Goal: Transaction & Acquisition: Purchase product/service

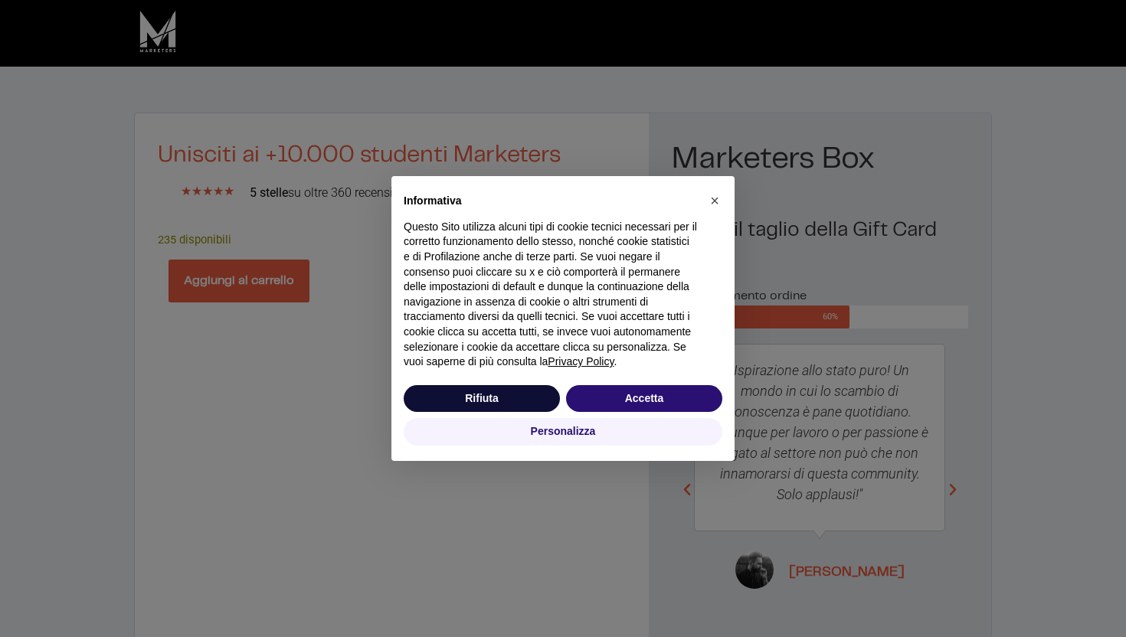
click at [268, 286] on div "× Informativa Questo Sito utilizza alcuni tipi di cookie tecnici necessari per …" at bounding box center [563, 318] width 1126 height 637
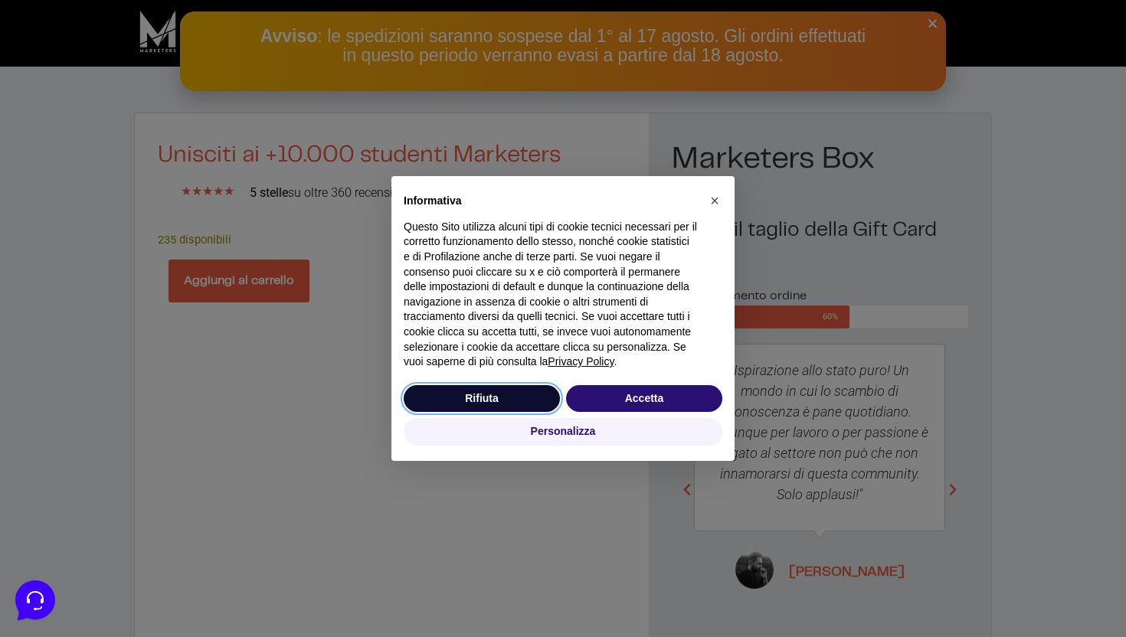
click at [486, 396] on button "Rifiuta" at bounding box center [482, 399] width 156 height 28
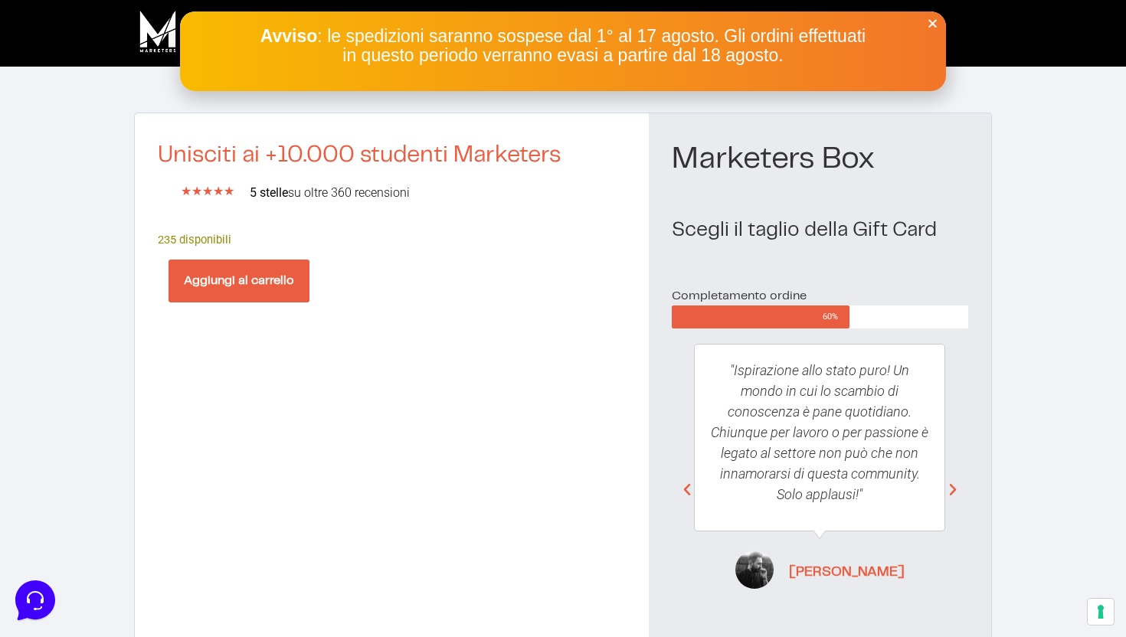
click at [257, 272] on button "Aggiungi al carrello" at bounding box center [239, 281] width 141 height 43
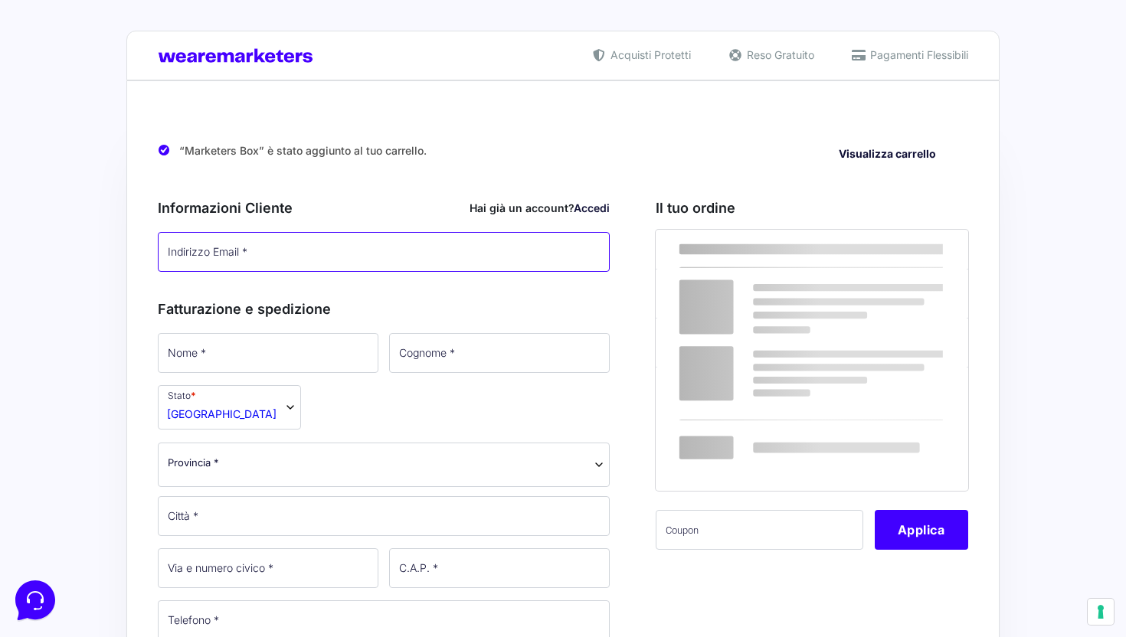
click at [269, 264] on input "Indirizzo Email *" at bounding box center [384, 252] width 452 height 40
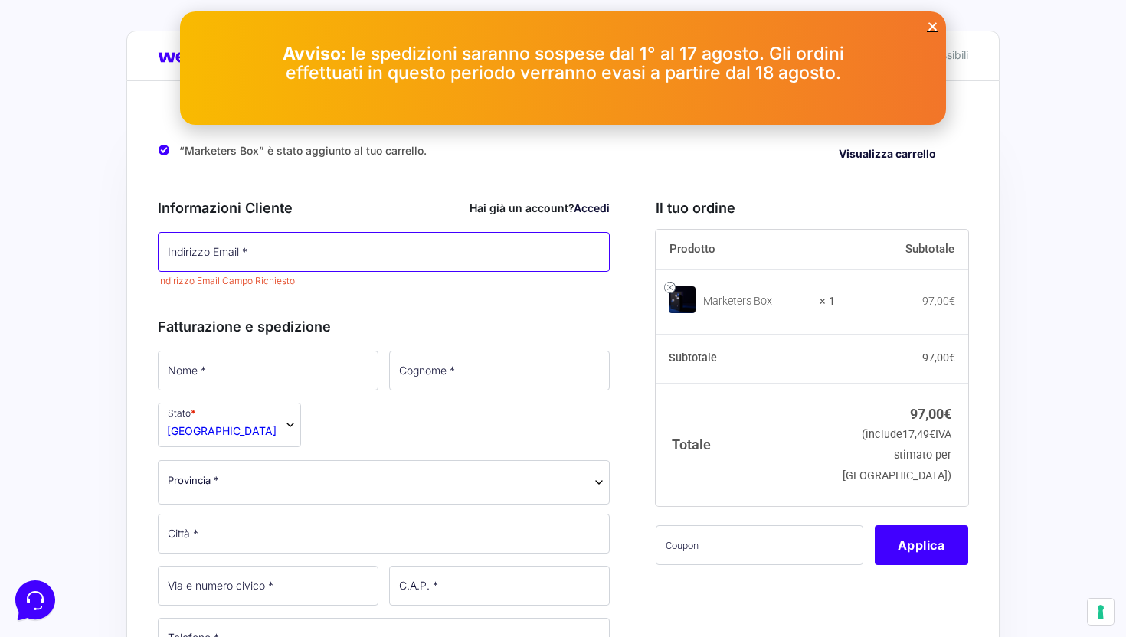
click at [269, 264] on input "Indirizzo Email *" at bounding box center [384, 252] width 452 height 40
type input "[EMAIL_ADDRESS][DOMAIN_NAME]"
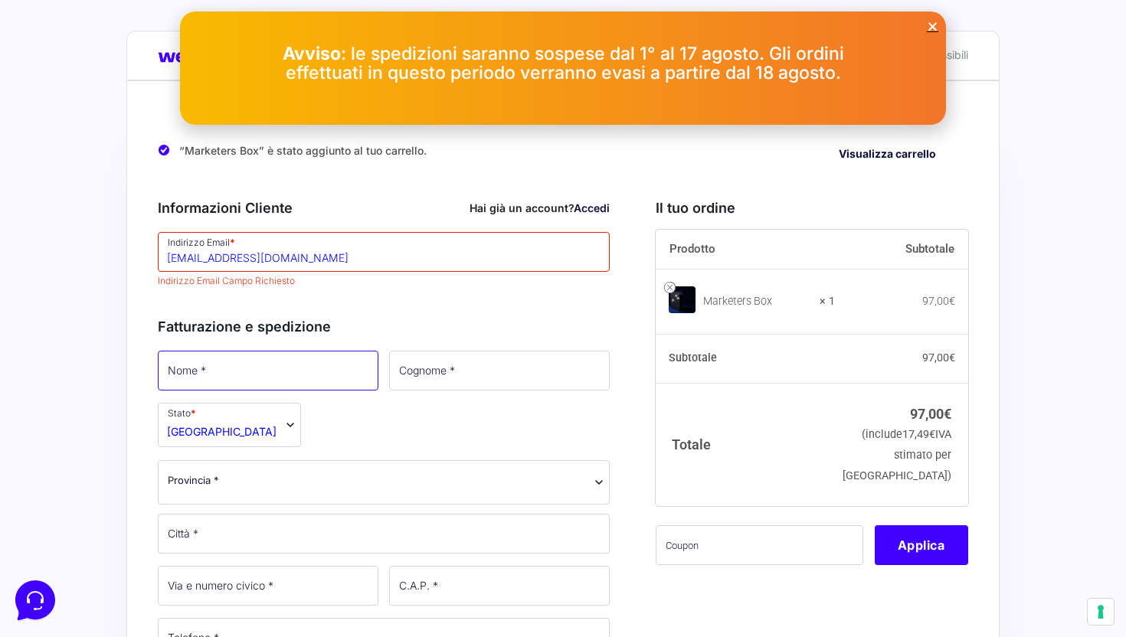
click at [252, 375] on p "Nome *" at bounding box center [267, 371] width 231 height 44
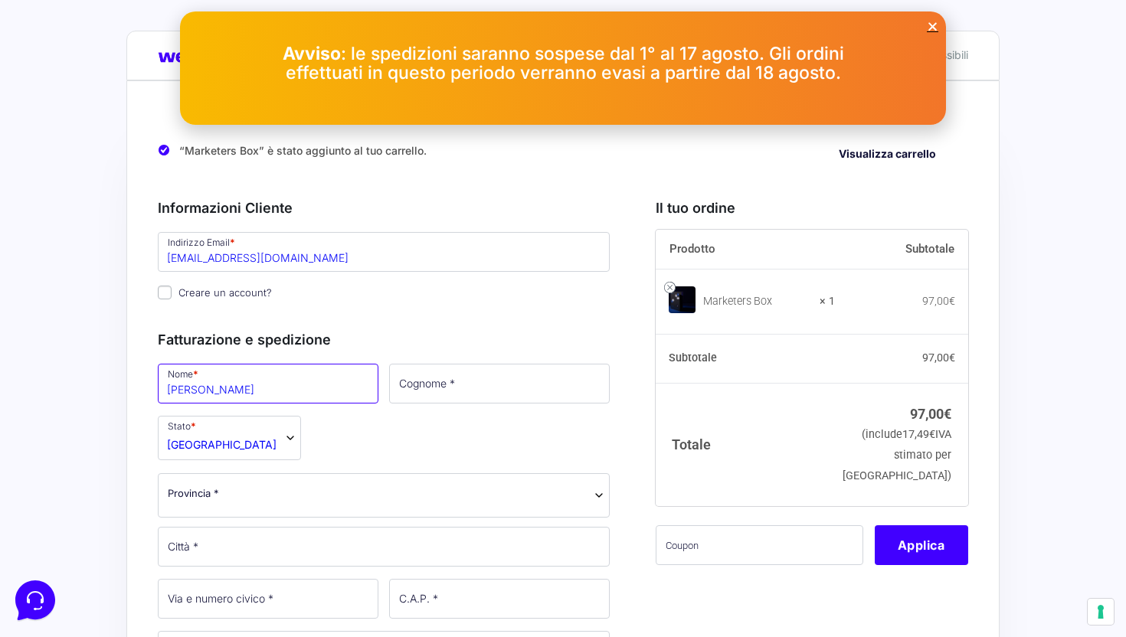
type input "[PERSON_NAME]"
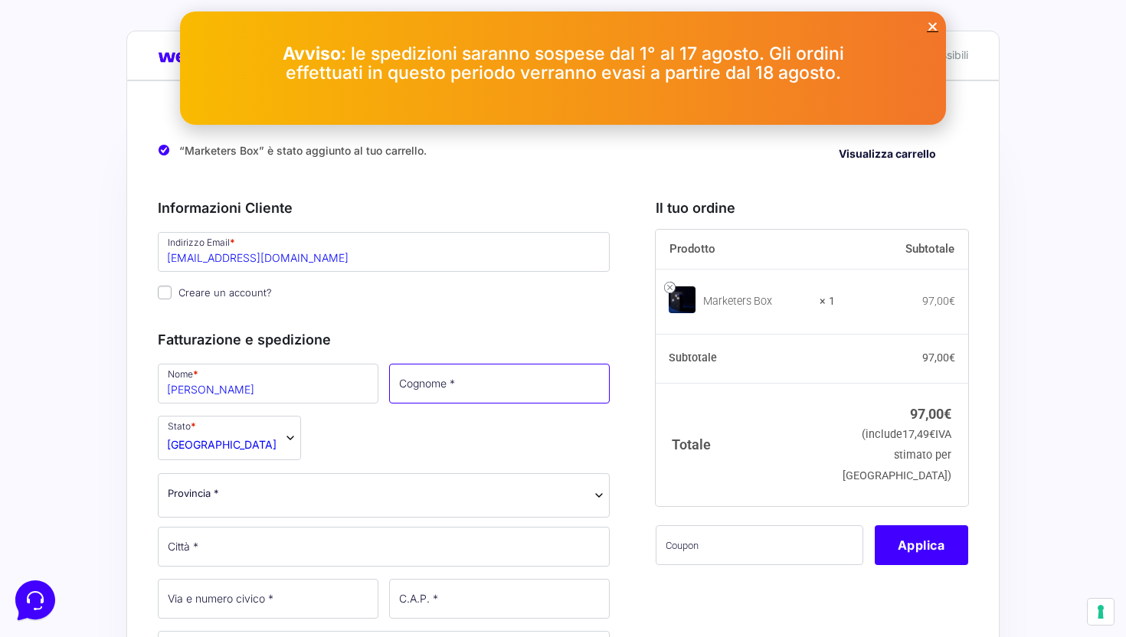
click at [436, 394] on input "Cognome *" at bounding box center [499, 384] width 221 height 40
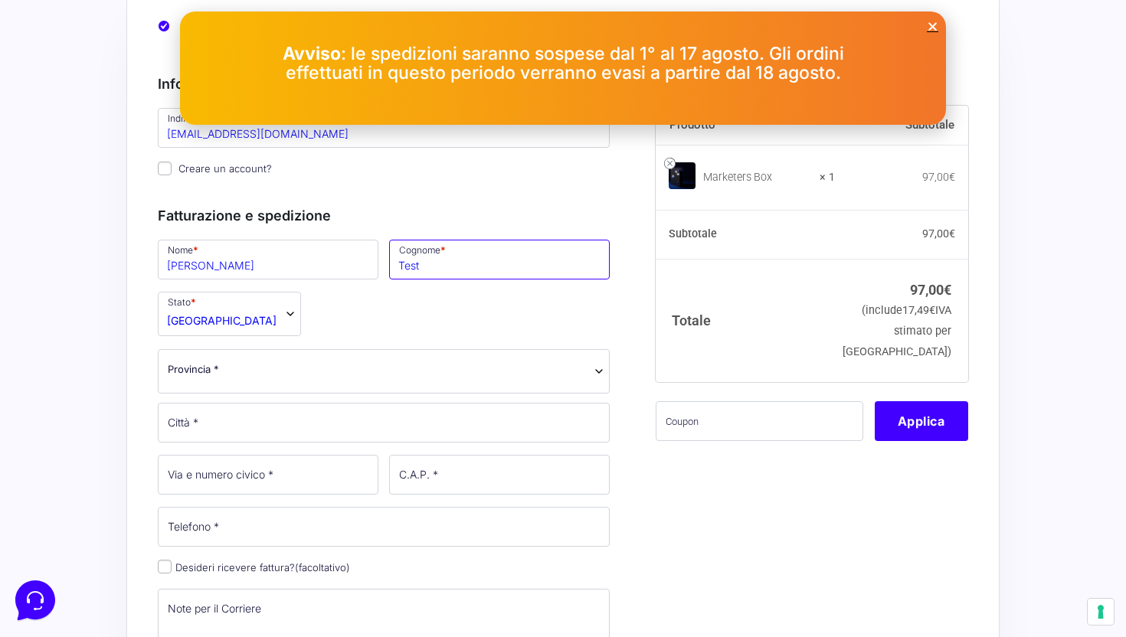
scroll to position [142, 0]
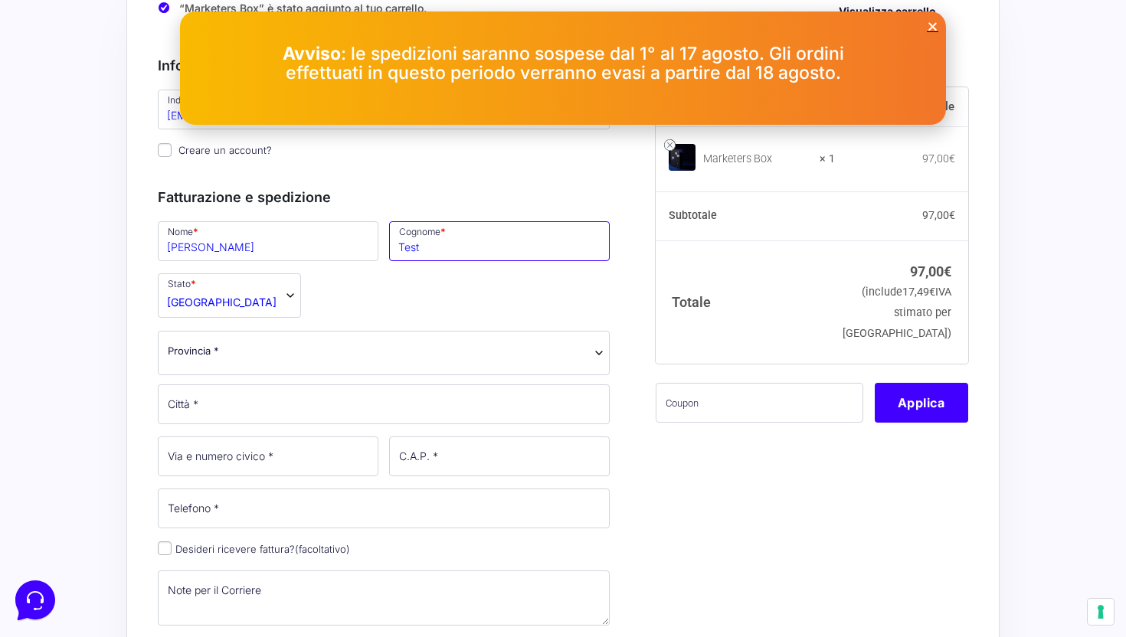
type input "Test"
click at [378, 346] on span "Provincia *" at bounding box center [384, 351] width 432 height 16
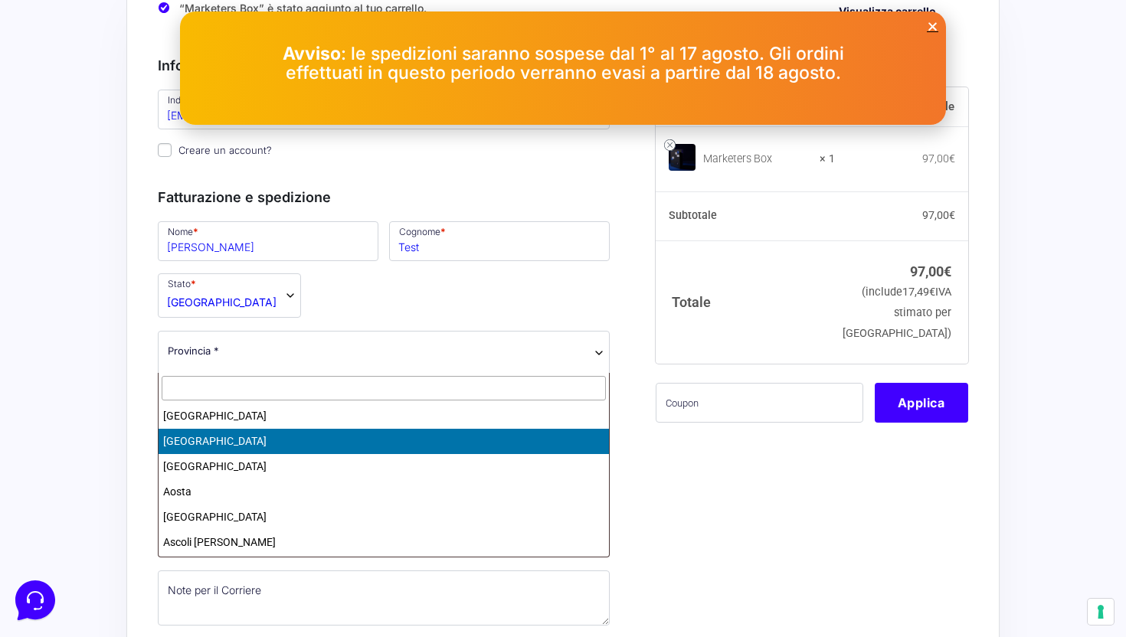
select select "AL"
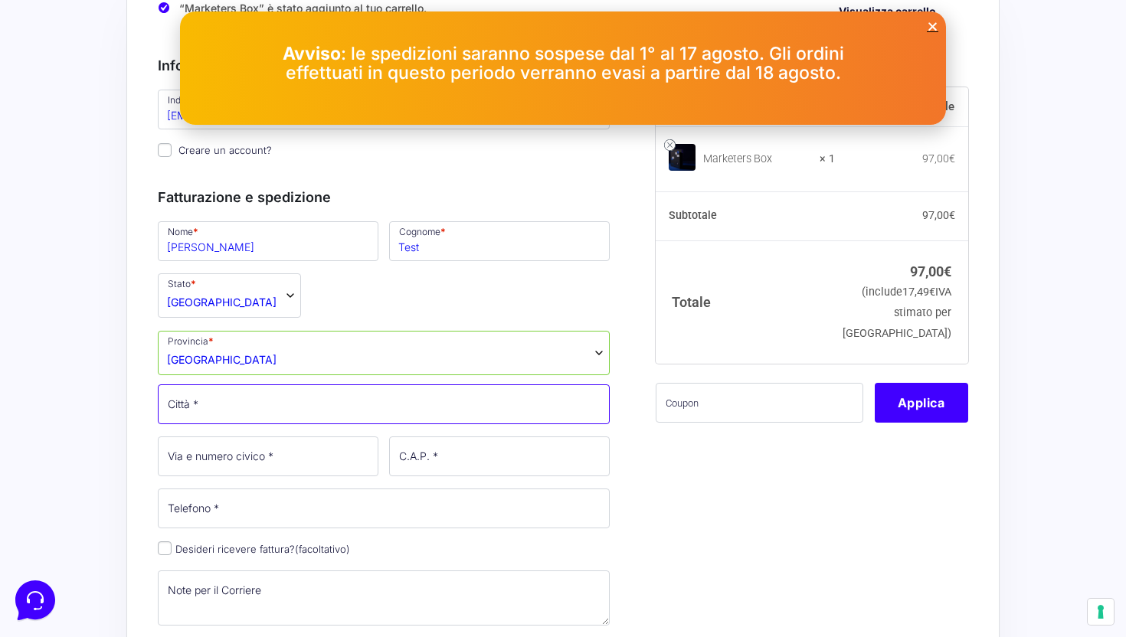
click at [283, 424] on input "Città *" at bounding box center [384, 405] width 452 height 40
type input "Carini"
click at [270, 462] on input "Via e numero civico *" at bounding box center [268, 457] width 221 height 40
type input "Confalonieri n°10"
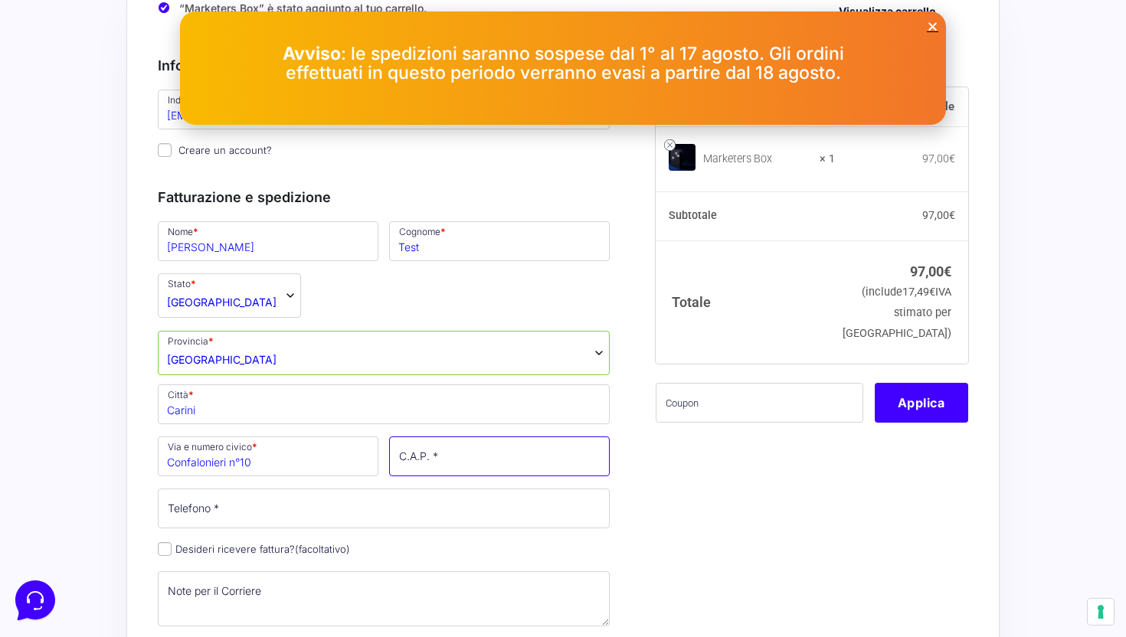
click at [423, 464] on input "C.A.P. *" at bounding box center [499, 457] width 221 height 40
type input "24020"
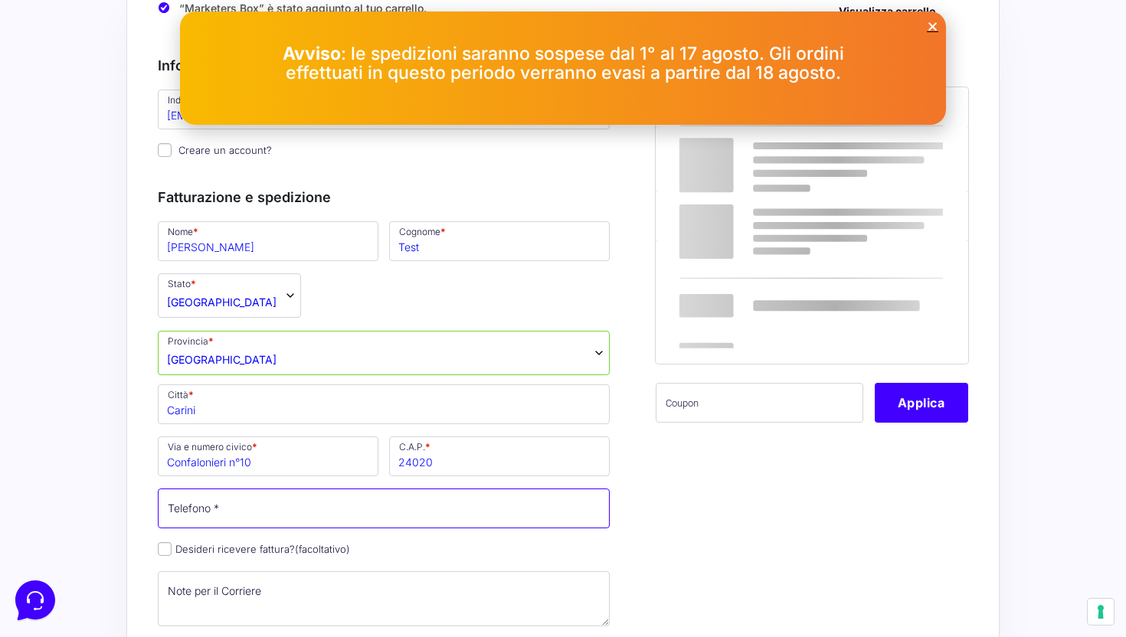
click at [442, 512] on input "Telefono *" at bounding box center [384, 509] width 452 height 40
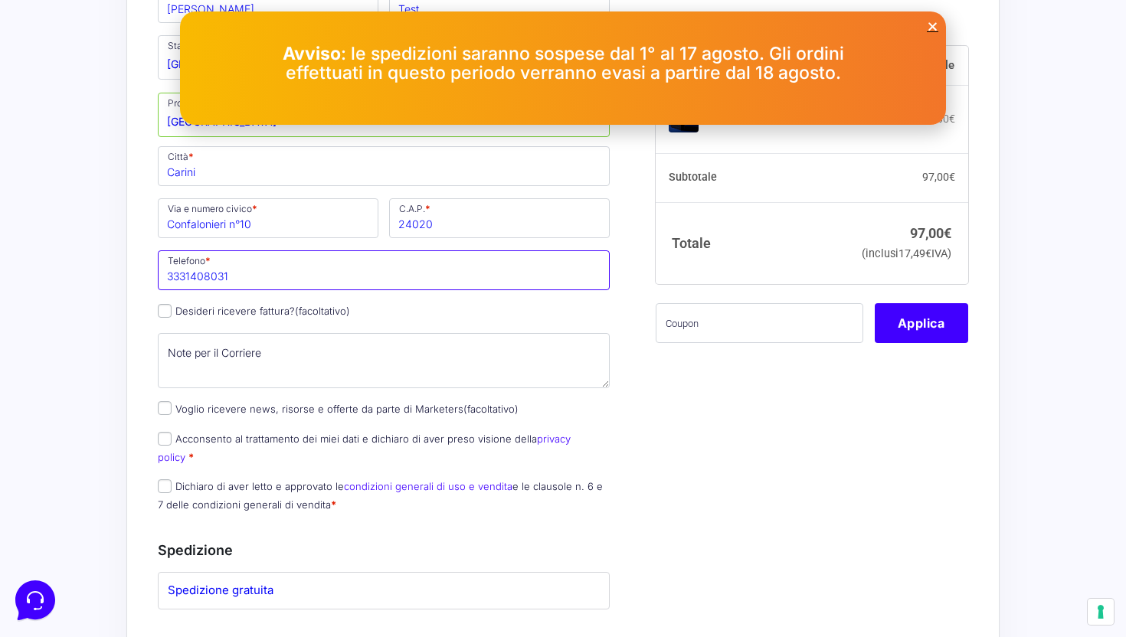
scroll to position [385, 0]
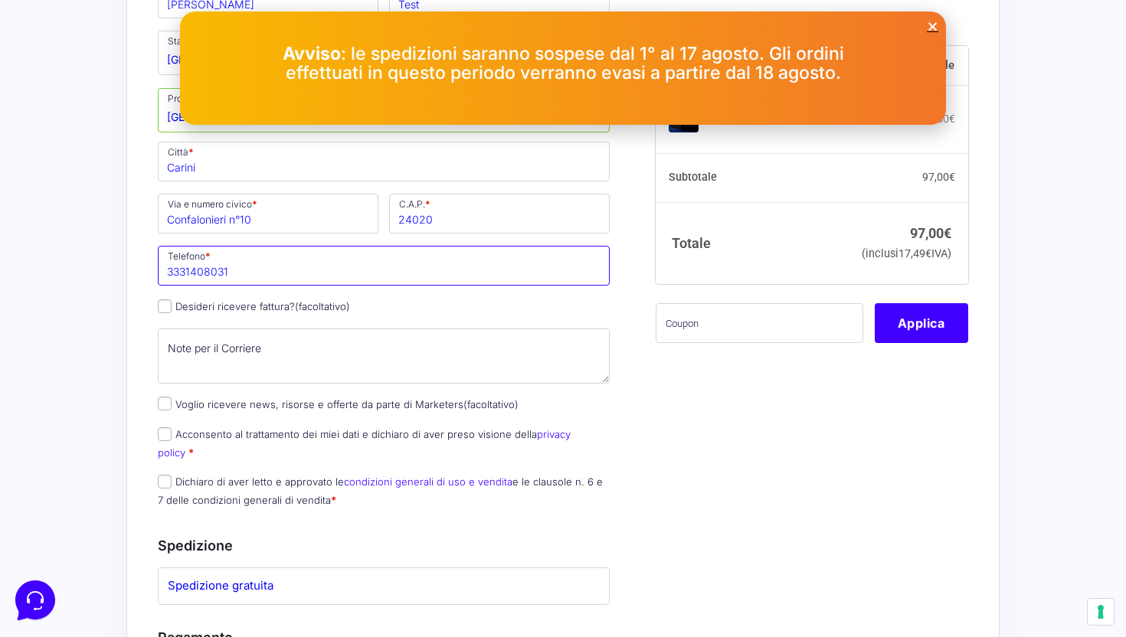
type input "3331408031"
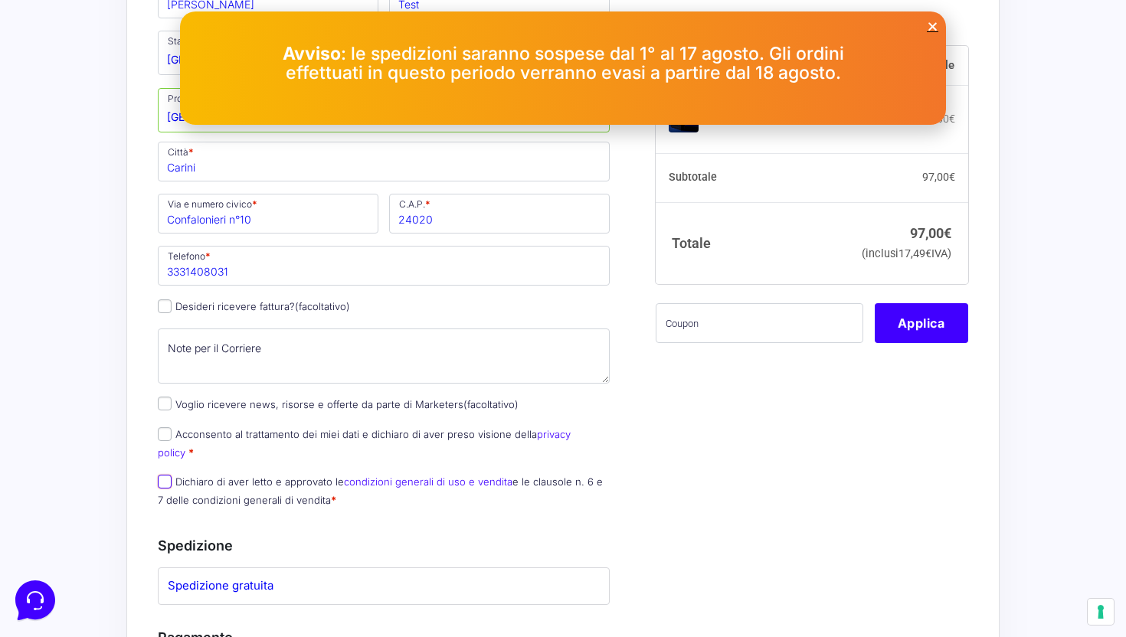
click at [160, 475] on input "Dichiaro di aver letto e approvato le condizioni generali di uso e vendita e le…" at bounding box center [165, 482] width 14 height 14
checkbox input "true"
click at [168, 430] on input "Acconsento al trattamento dei miei dati e dichiaro di aver preso visione della …" at bounding box center [165, 434] width 14 height 14
checkbox input "true"
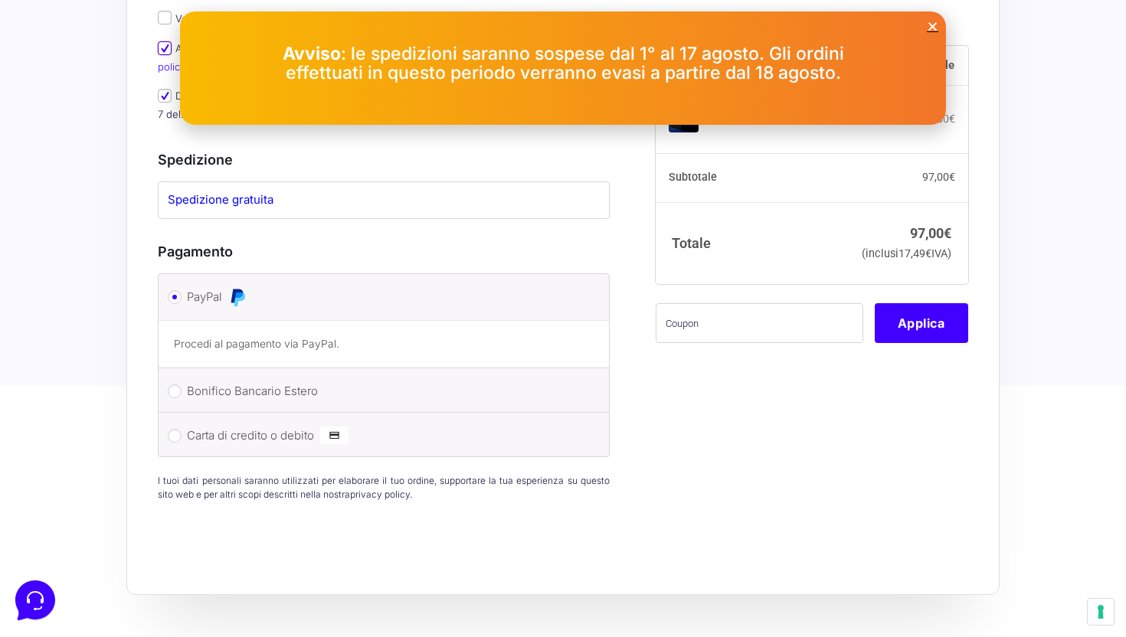
scroll to position [785, 0]
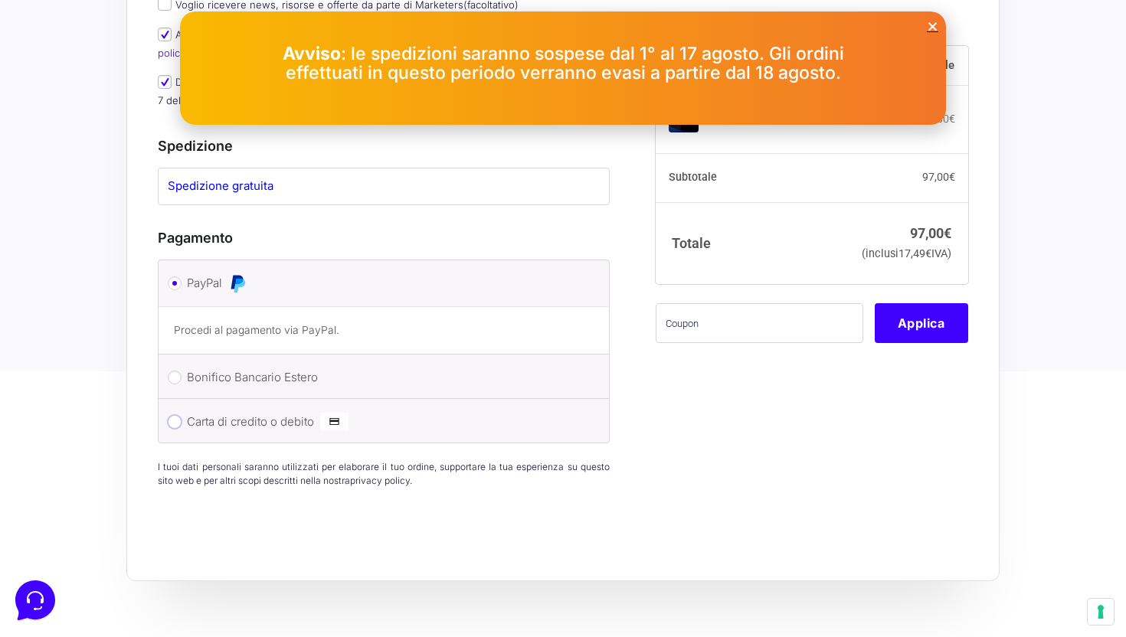
click at [177, 415] on input "Carta di credito o debito" at bounding box center [175, 422] width 14 height 14
radio input "true"
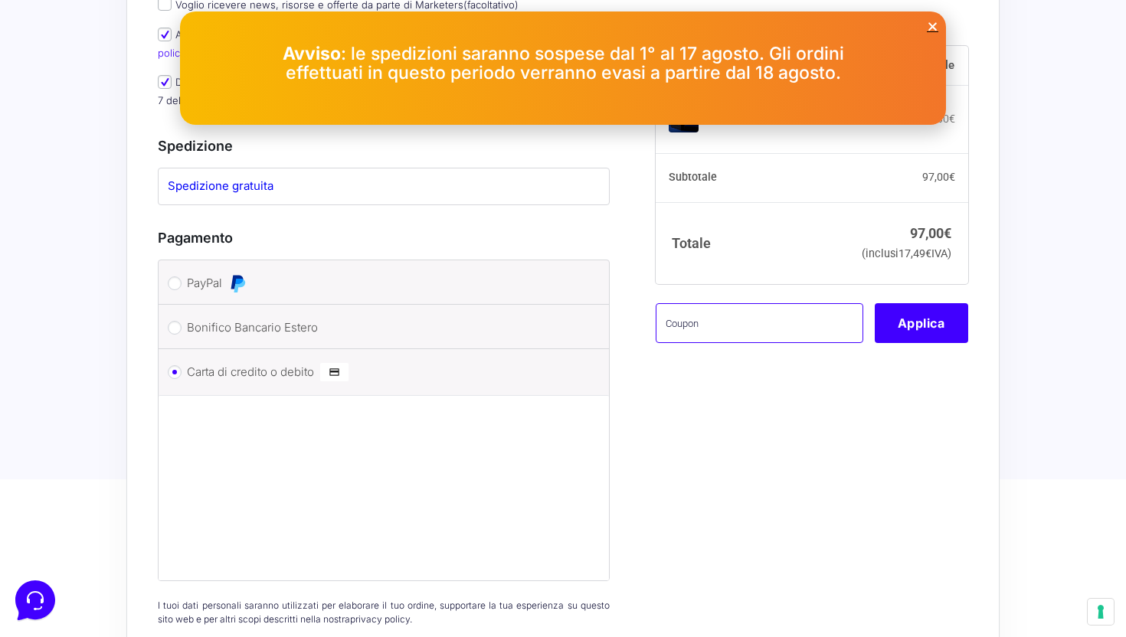
click at [740, 343] on input "text" at bounding box center [760, 323] width 208 height 40
type input "eliotest"
click at [916, 343] on button "Applica" at bounding box center [921, 323] width 93 height 40
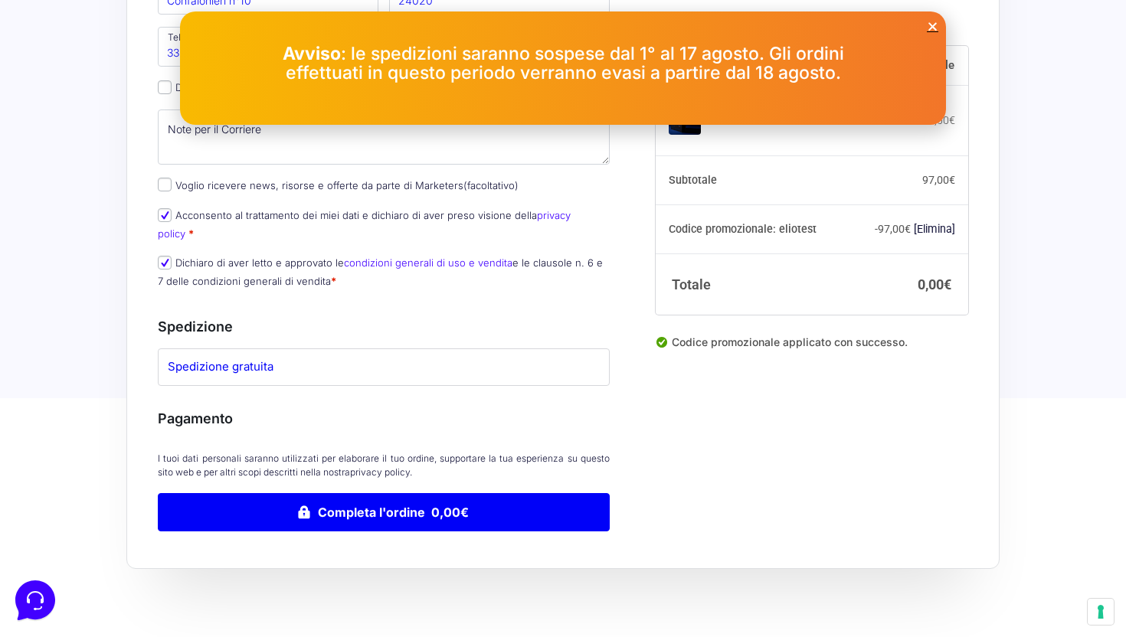
scroll to position [608, 0]
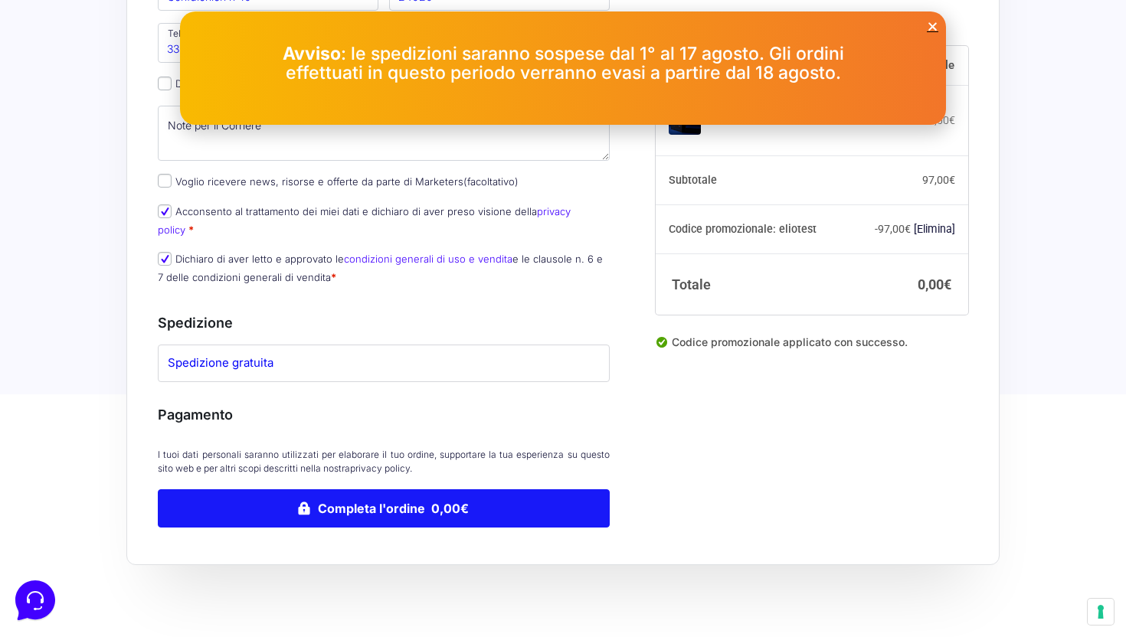
click at [451, 490] on button "Completa l'ordine 0,00€" at bounding box center [384, 508] width 452 height 38
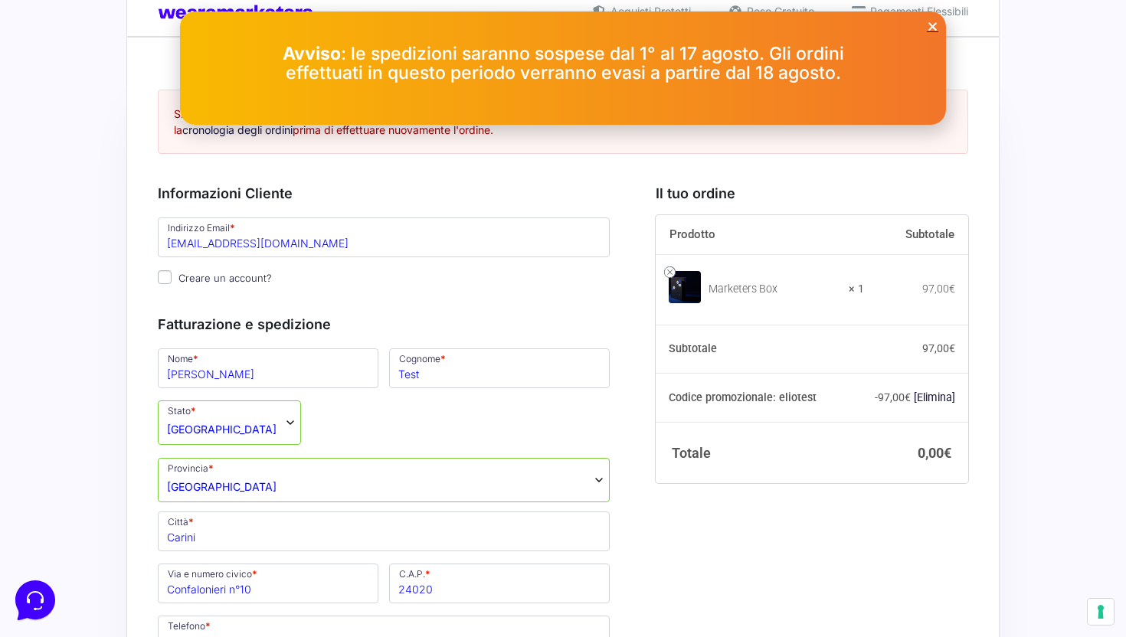
scroll to position [0, 0]
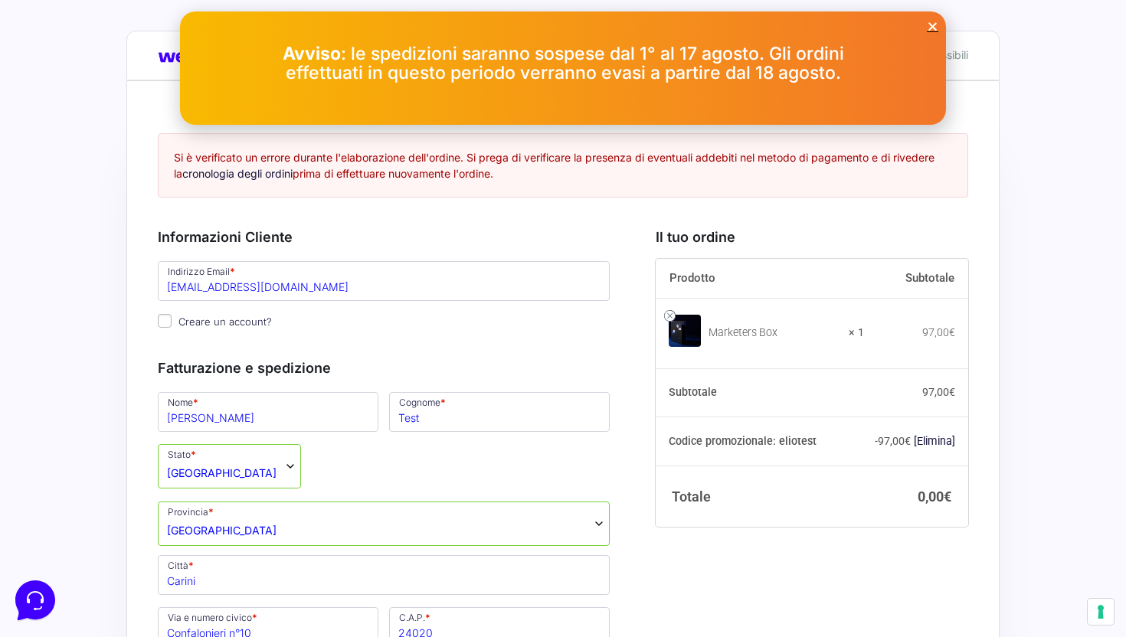
click at [936, 25] on icon "Close" at bounding box center [932, 26] width 11 height 11
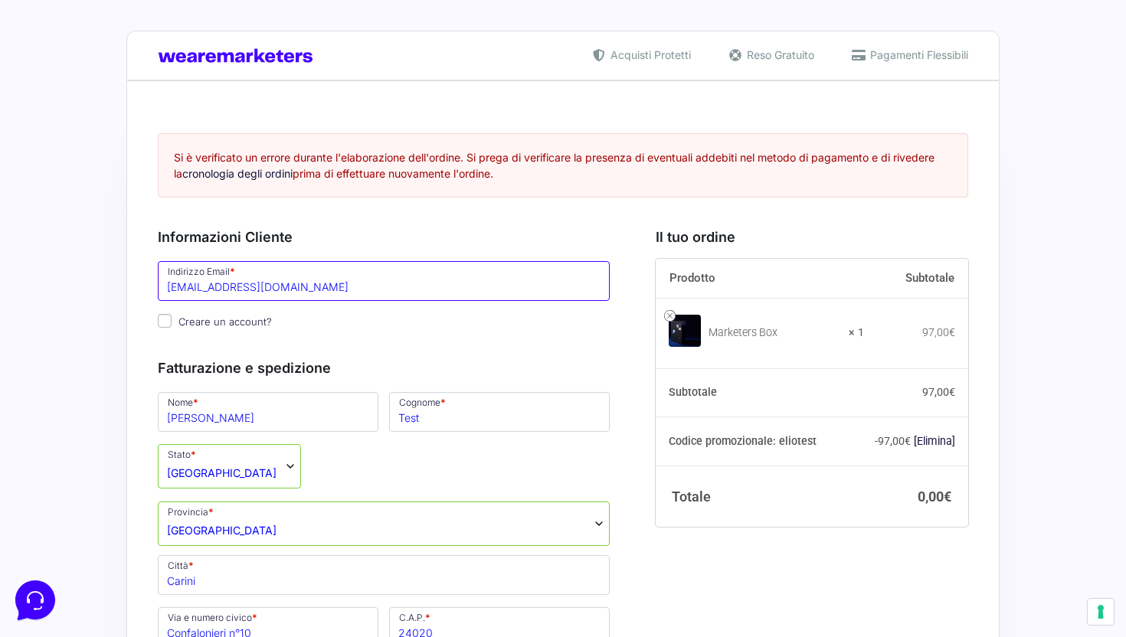
drag, startPoint x: 316, startPoint y: 293, endPoint x: 168, endPoint y: 291, distance: 147.8
click at [168, 291] on input "[EMAIL_ADDRESS][DOMAIN_NAME]" at bounding box center [384, 281] width 452 height 40
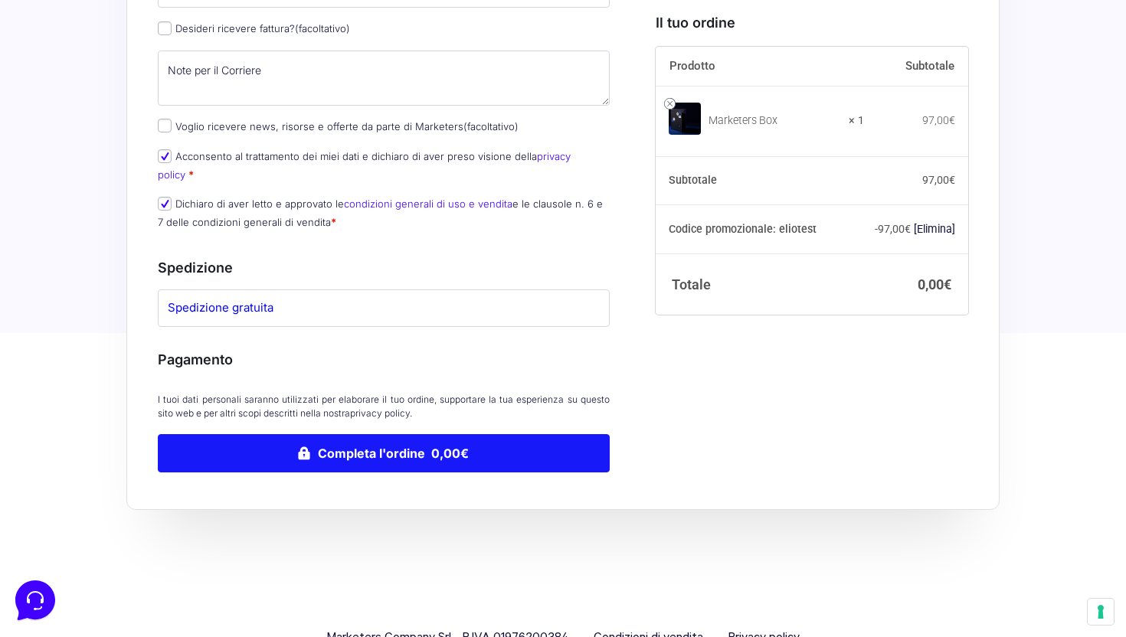
scroll to position [694, 0]
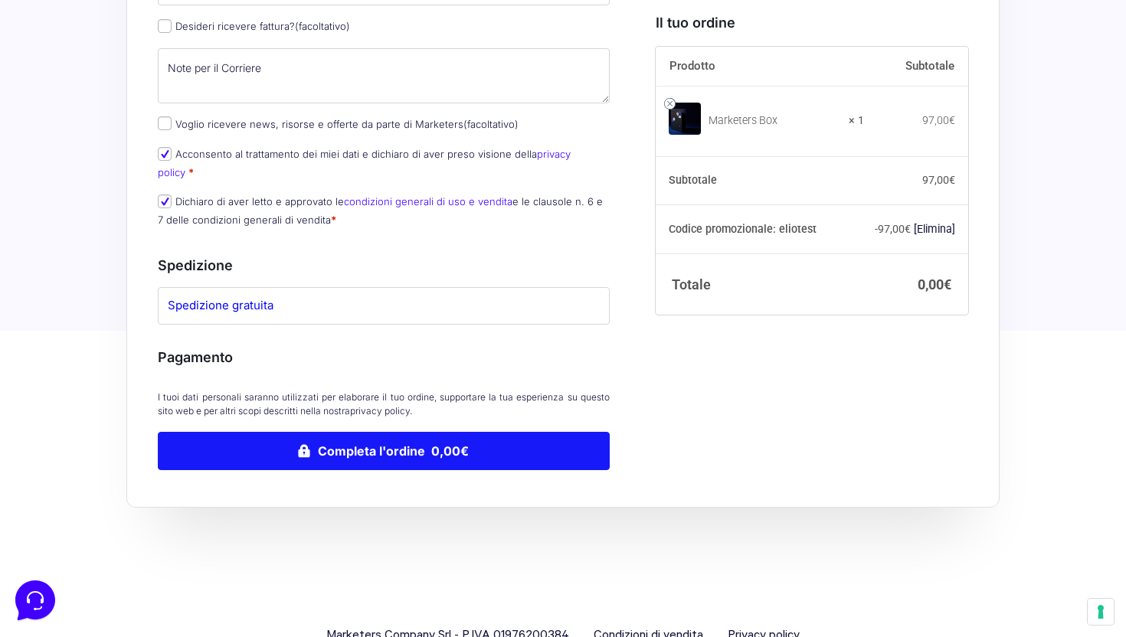
type input "[PERSON_NAME][EMAIL_ADDRESS][DOMAIN_NAME]"
click at [384, 449] on button "Completa l'ordine 0,00€" at bounding box center [384, 451] width 452 height 38
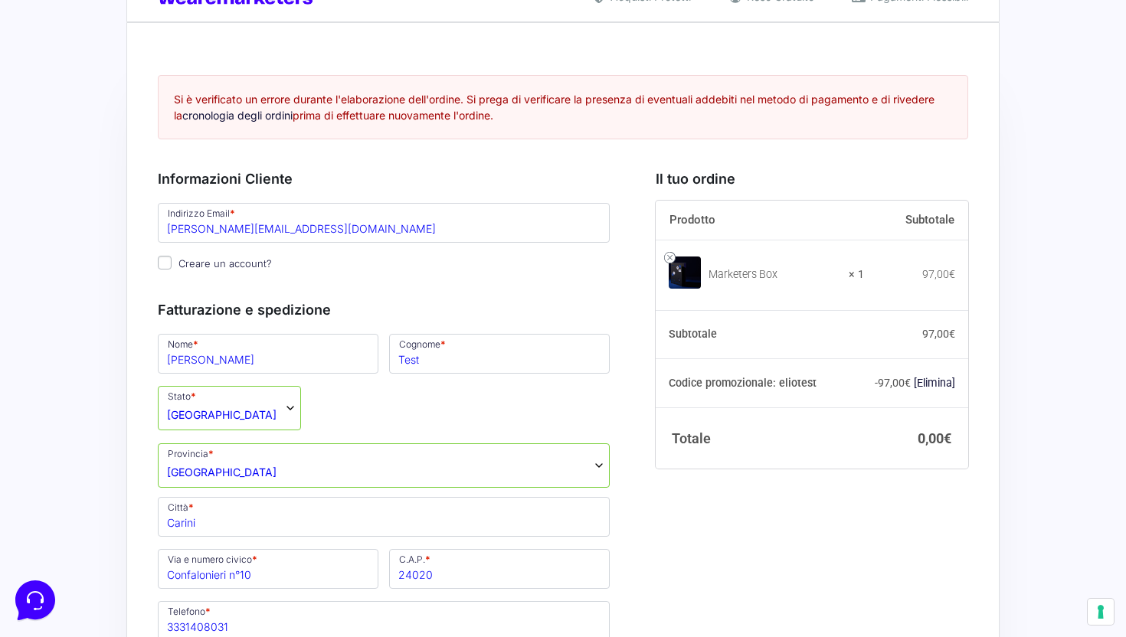
scroll to position [44, 0]
